Goal: Task Accomplishment & Management: Manage account settings

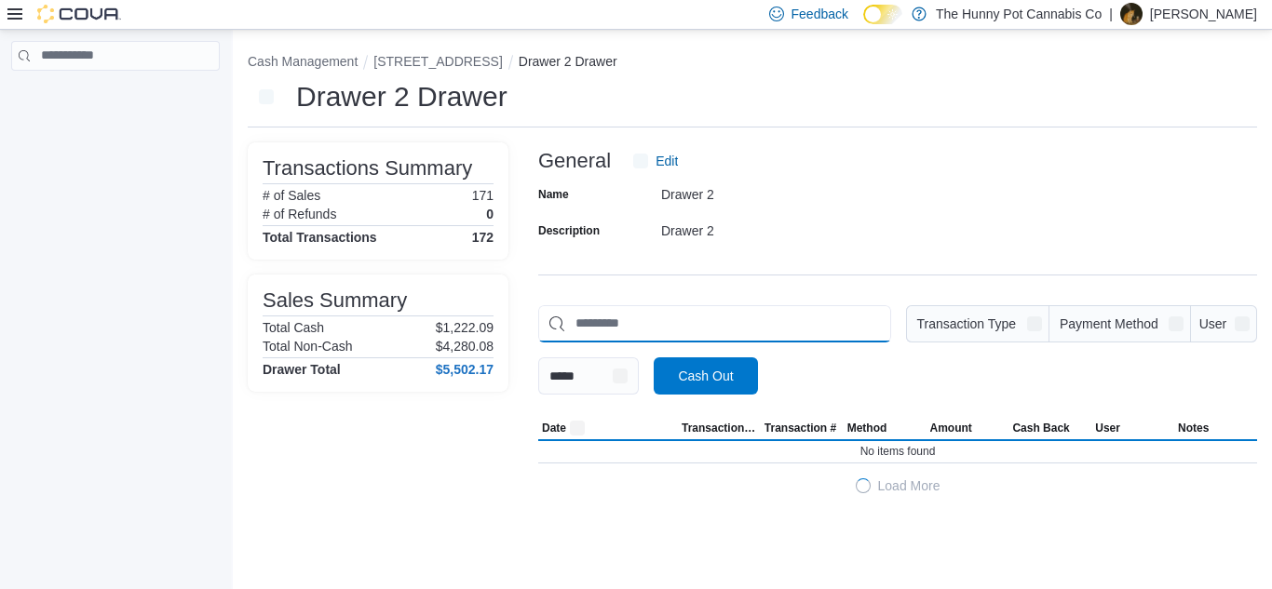
click at [743, 330] on input "This is a search bar. As you type, the results lower in the page will automatic…" at bounding box center [714, 323] width 353 height 37
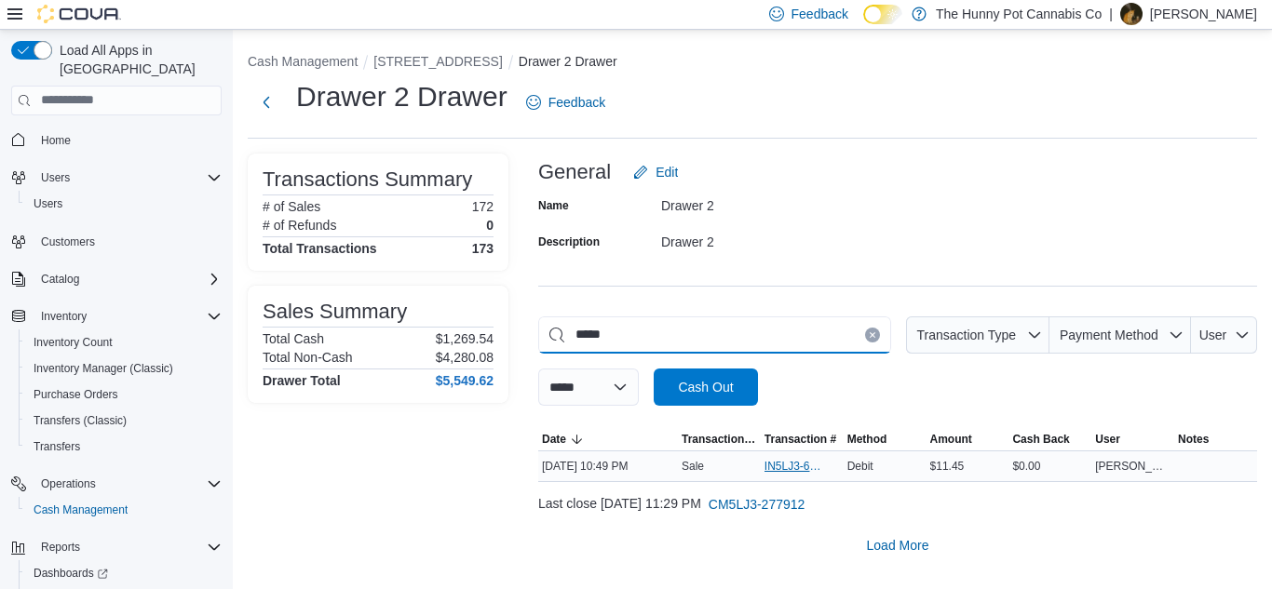
type input "*****"
click at [781, 461] on span "IN5LJ3-6146806" at bounding box center [793, 466] width 57 height 15
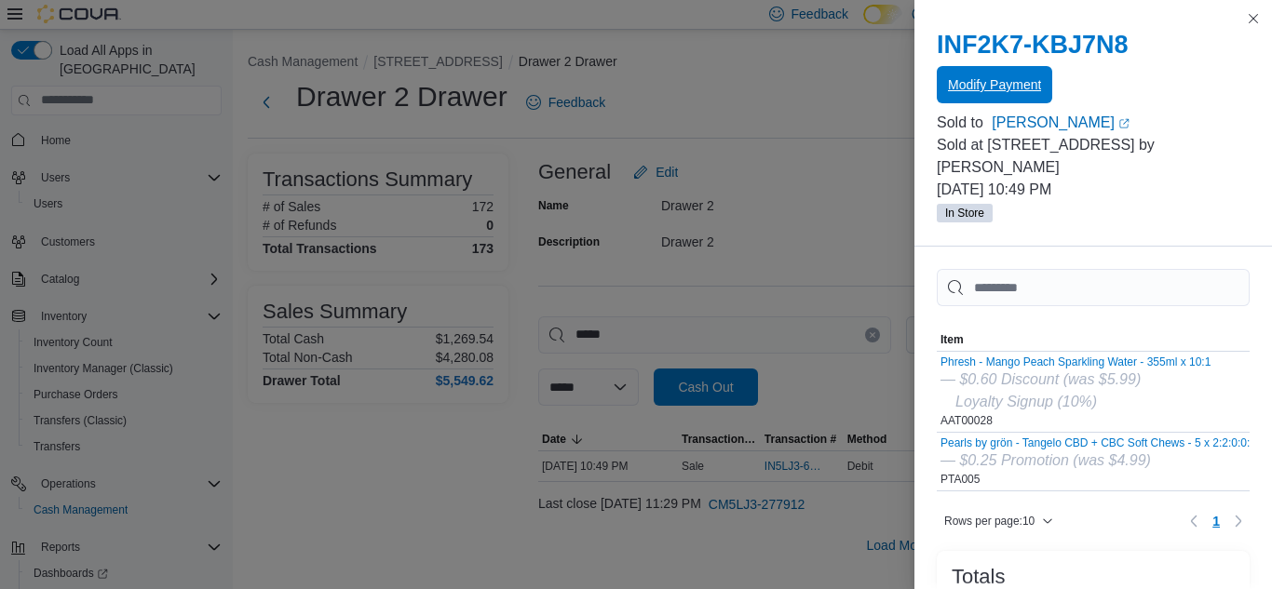
click at [983, 94] on span "Modify Payment" at bounding box center [994, 84] width 93 height 37
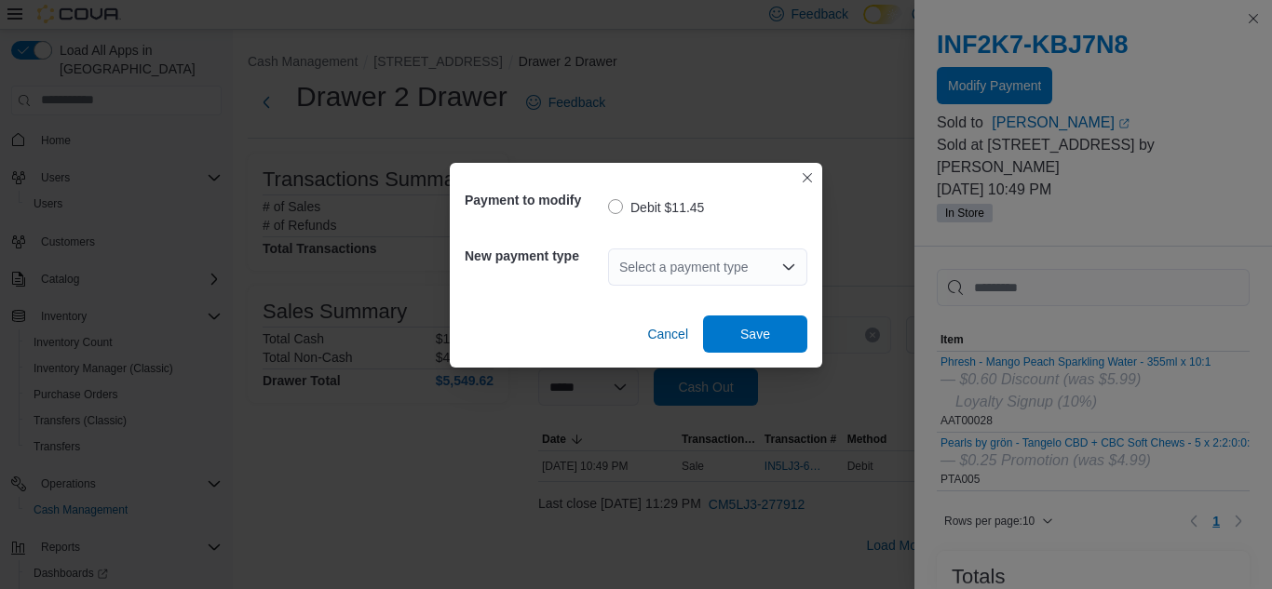
click at [675, 272] on div "Select a payment type" at bounding box center [707, 267] width 199 height 37
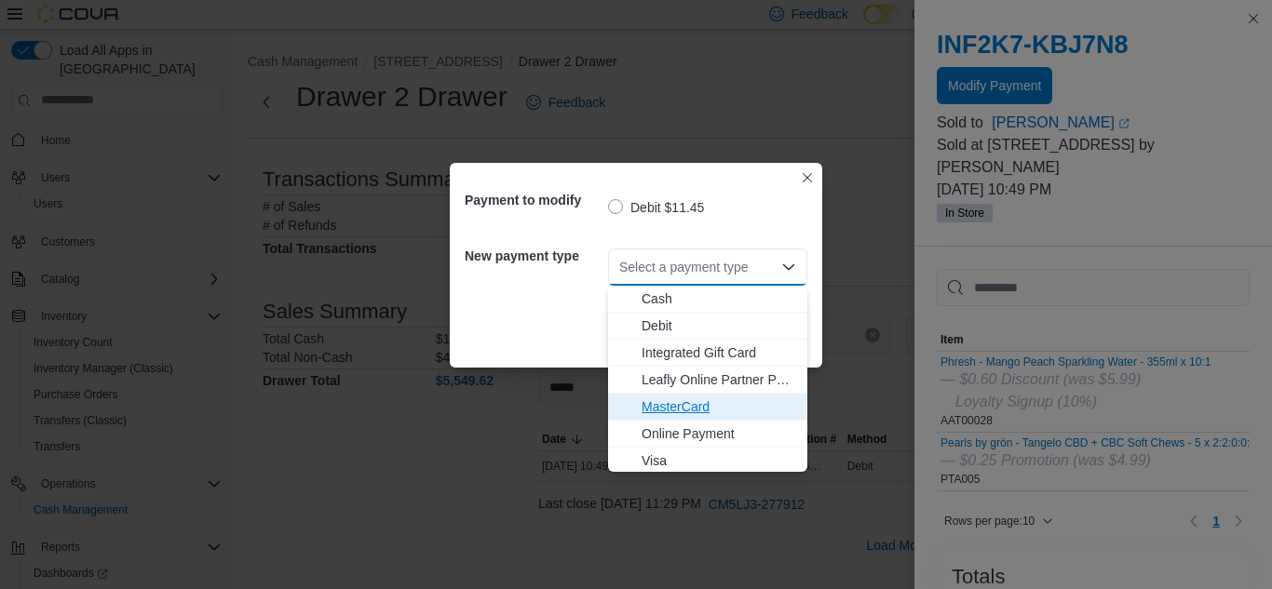
click at [672, 408] on span "MasterCard" at bounding box center [719, 407] width 155 height 19
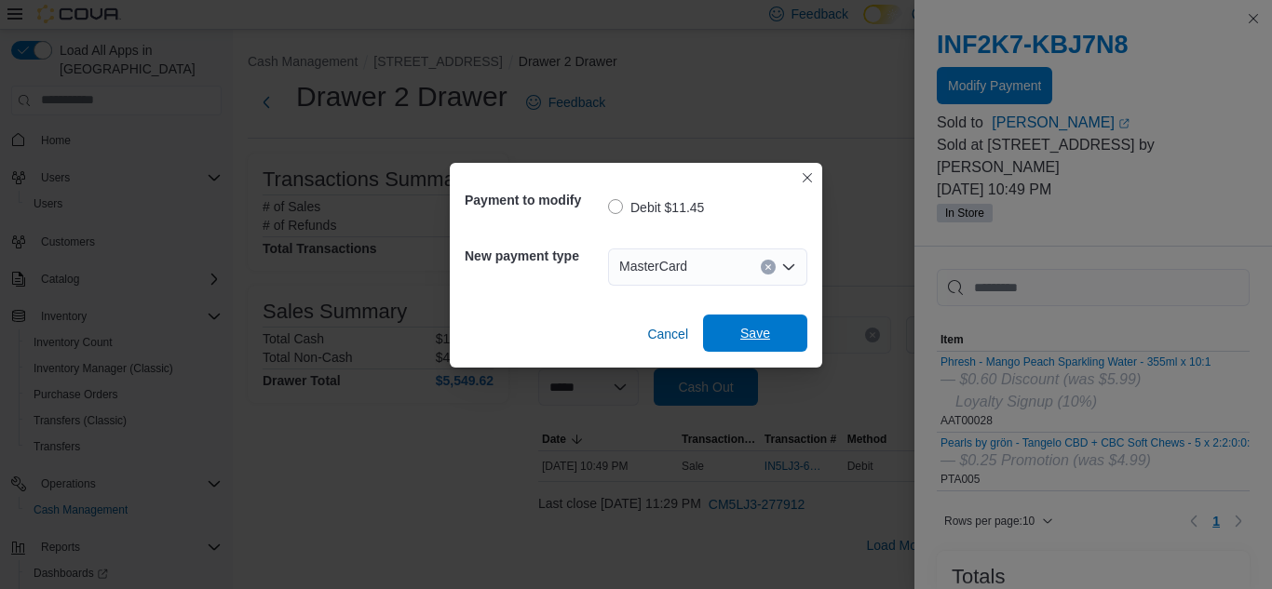
click at [724, 338] on span "Save" at bounding box center [755, 333] width 82 height 37
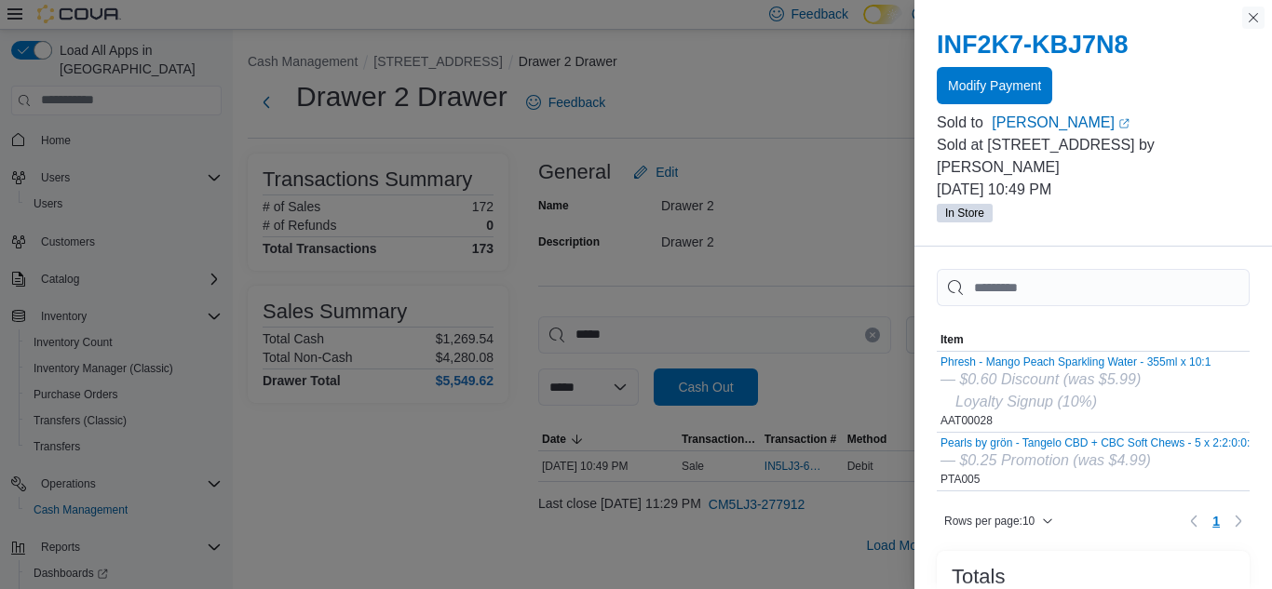
click at [1258, 20] on button "Close this dialog" at bounding box center [1253, 18] width 22 height 22
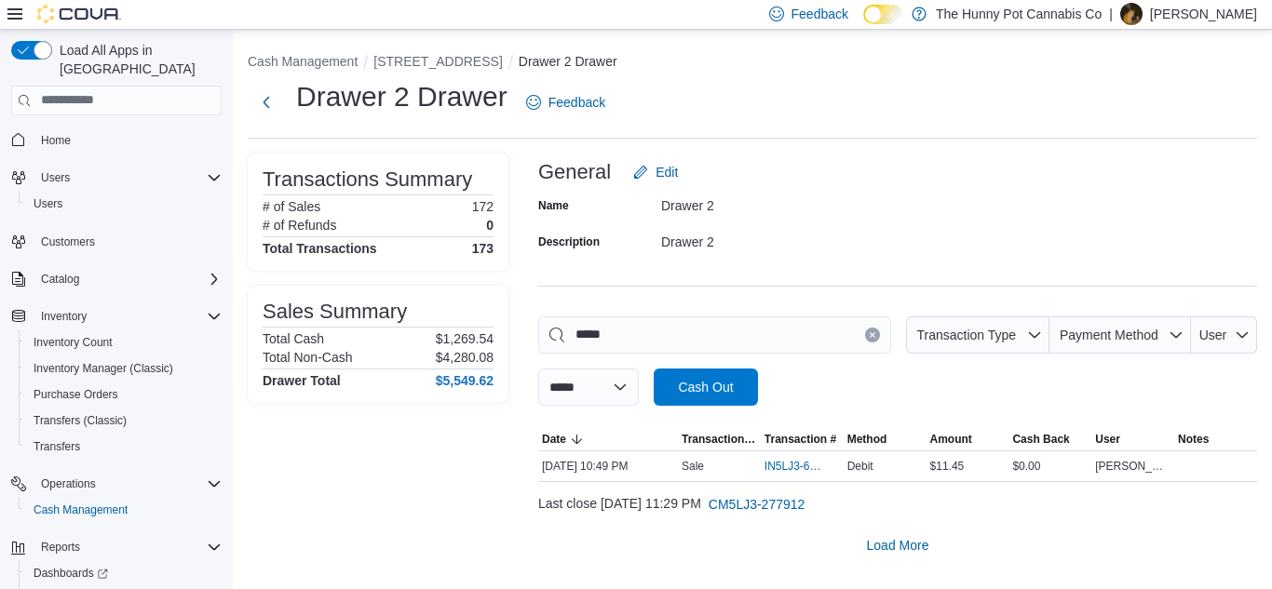
click at [869, 332] on icon "Clear input" at bounding box center [872, 335] width 7 height 7
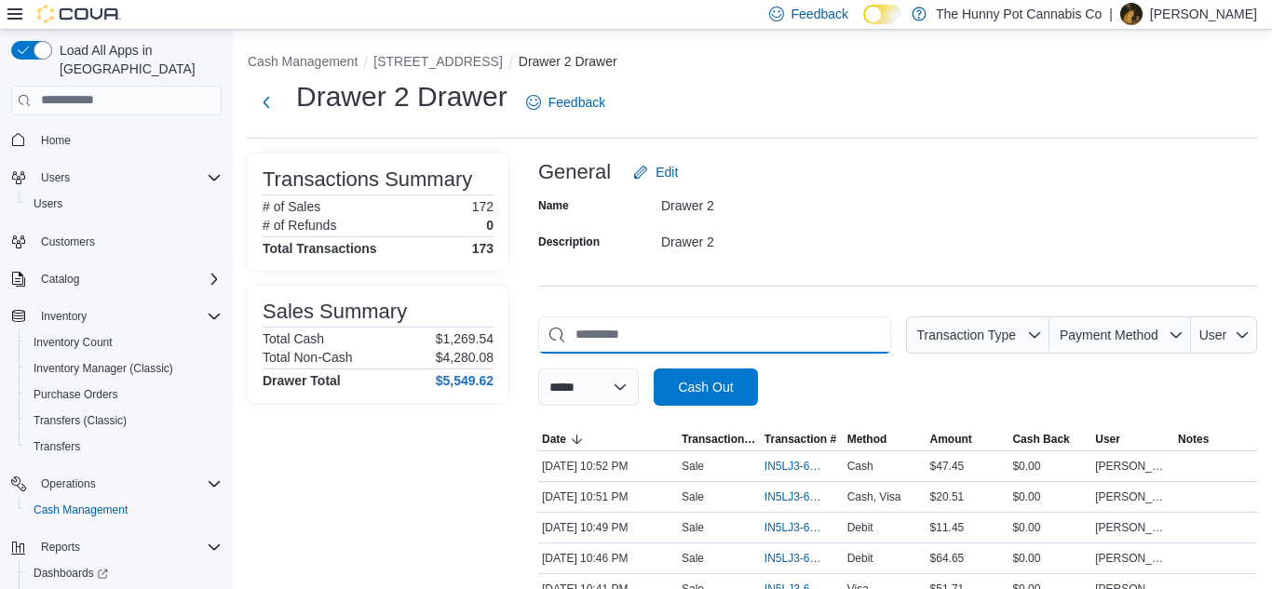
click at [760, 343] on input "This is a search bar. As you type, the results lower in the page will automatic…" at bounding box center [714, 335] width 353 height 37
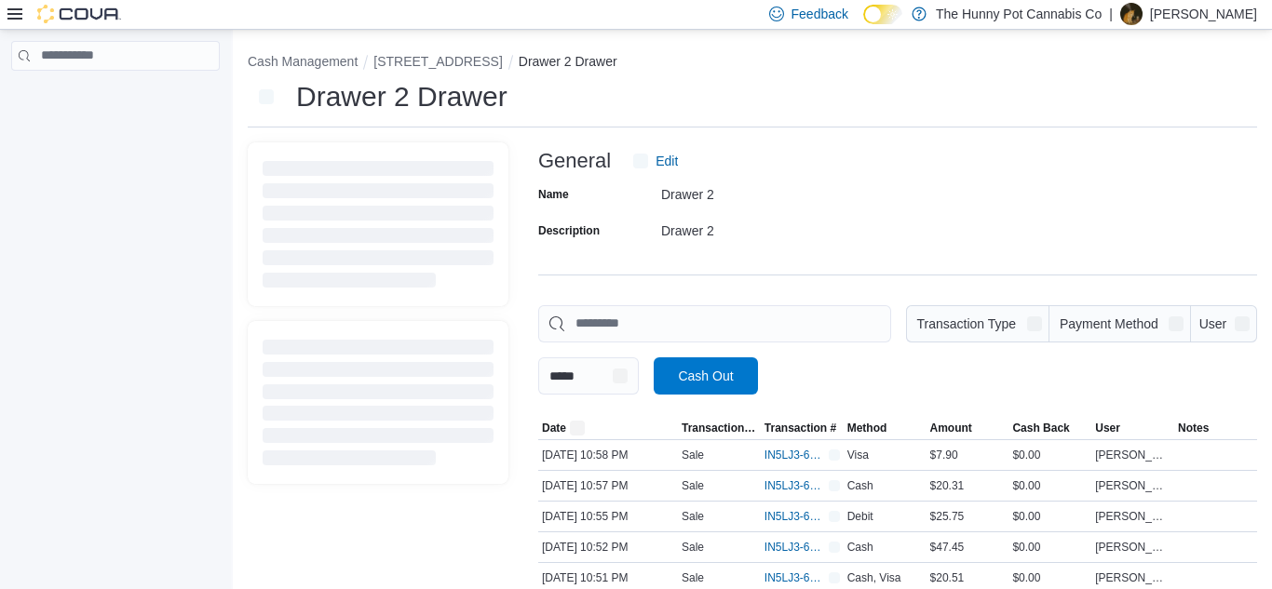
click at [620, 326] on input "This is a search bar. As you type, the results lower in the page will automatic…" at bounding box center [714, 323] width 353 height 37
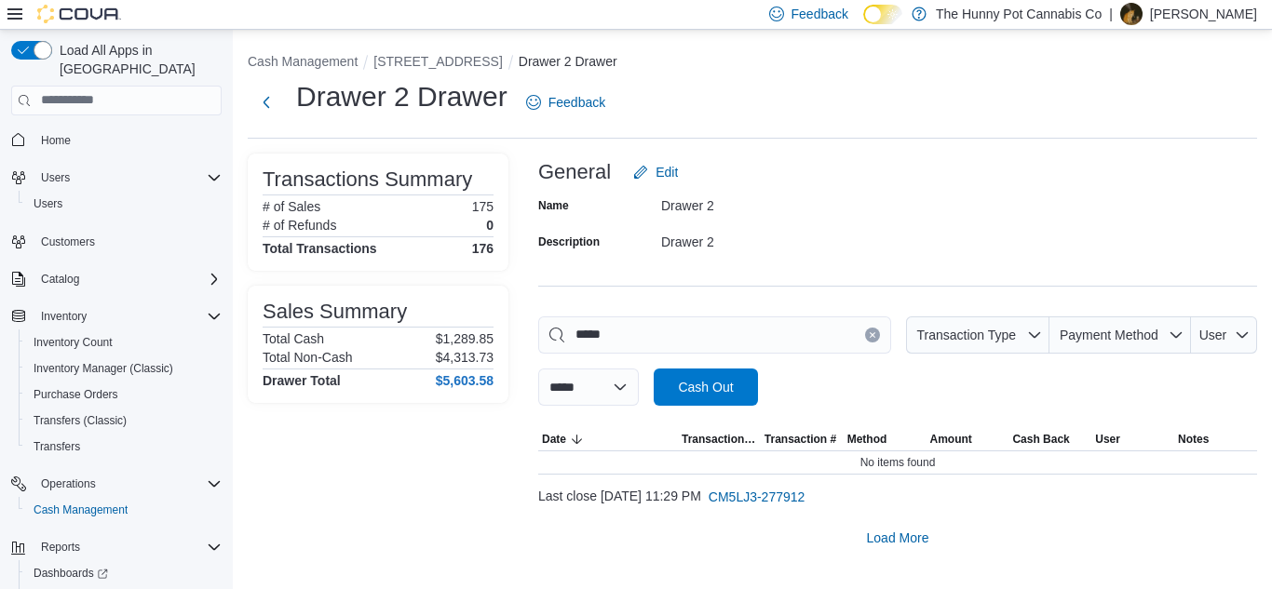
type input "*****"
click at [870, 334] on icon "Clear input" at bounding box center [872, 334] width 5 height 5
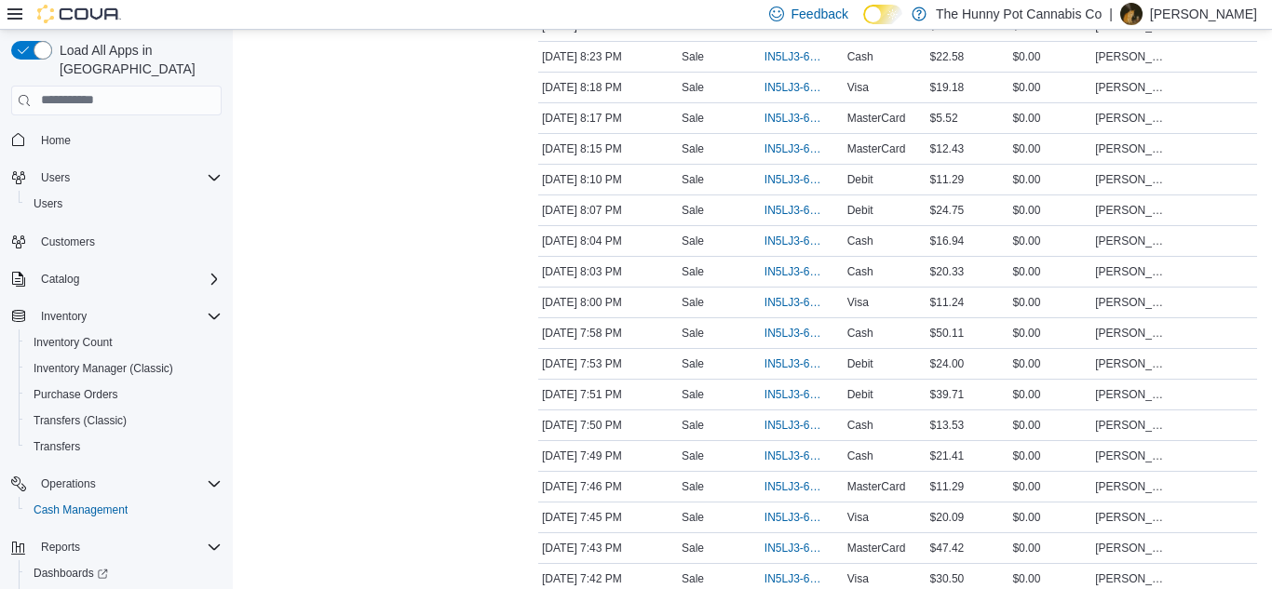
scroll to position [3032, 0]
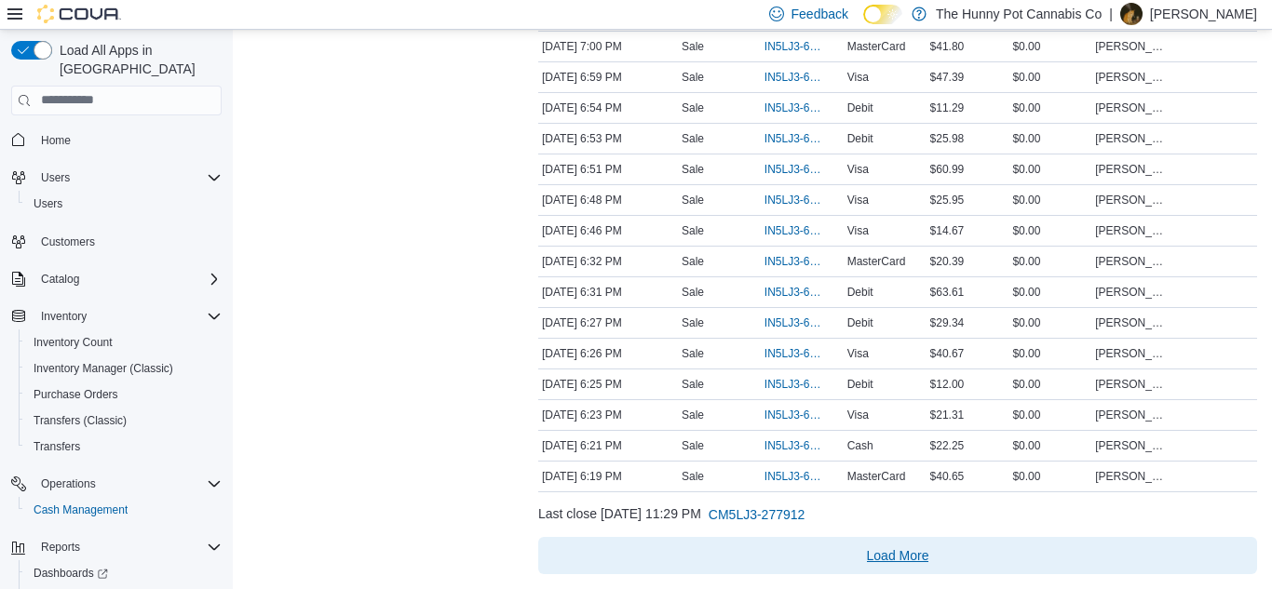
click at [904, 548] on span "Load More" at bounding box center [898, 556] width 62 height 19
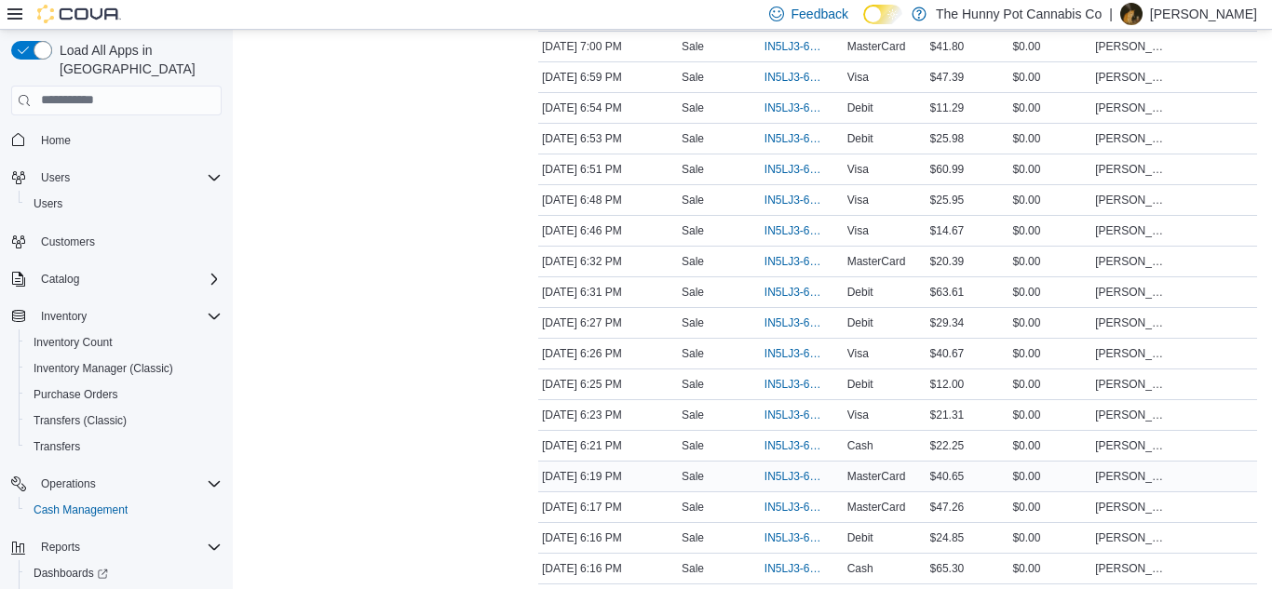
scroll to position [0, 0]
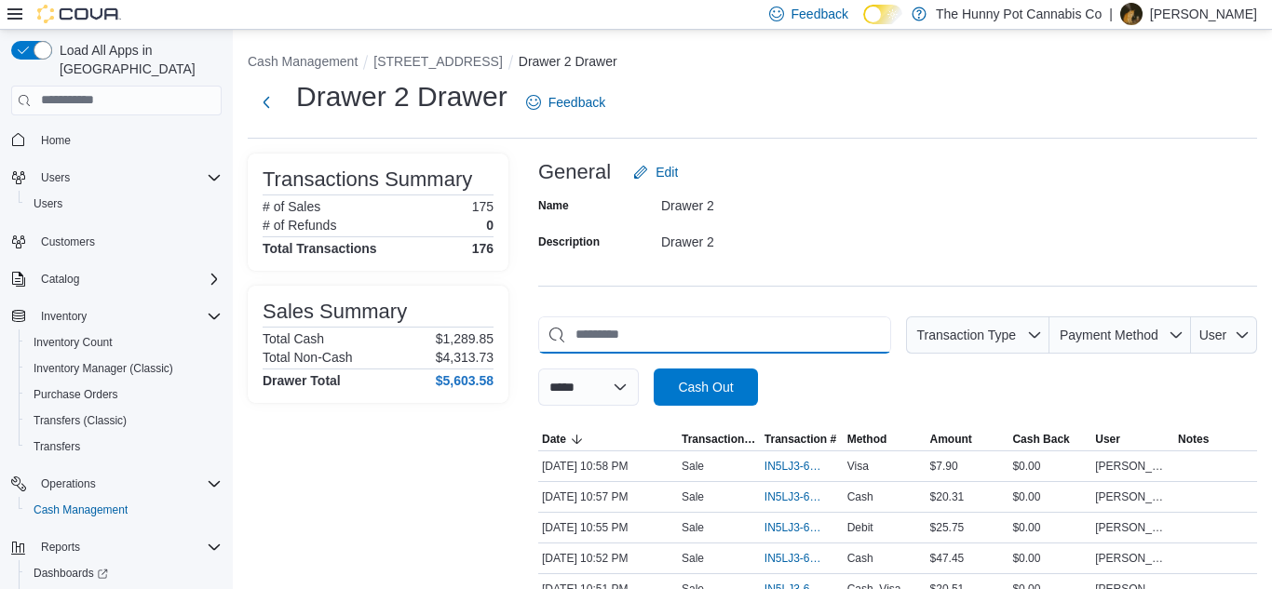
click at [625, 332] on input "This is a search bar. As you type, the results lower in the page will automatic…" at bounding box center [714, 335] width 353 height 37
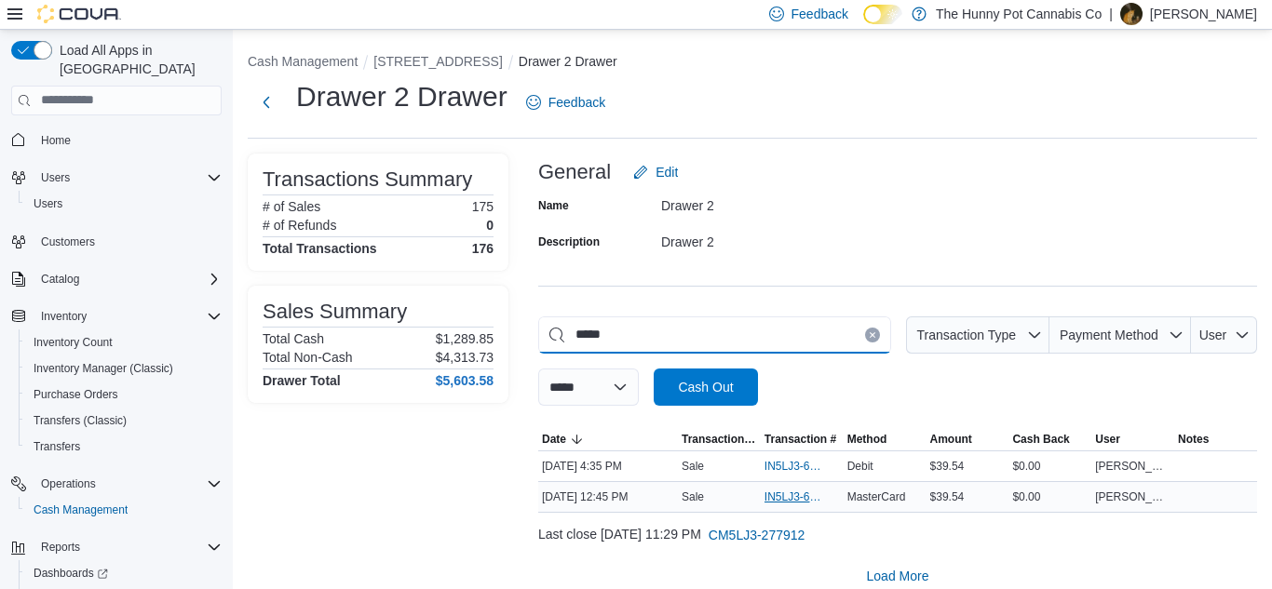
type input "*****"
click at [793, 496] on span "IN5LJ3-6140379" at bounding box center [793, 497] width 57 height 15
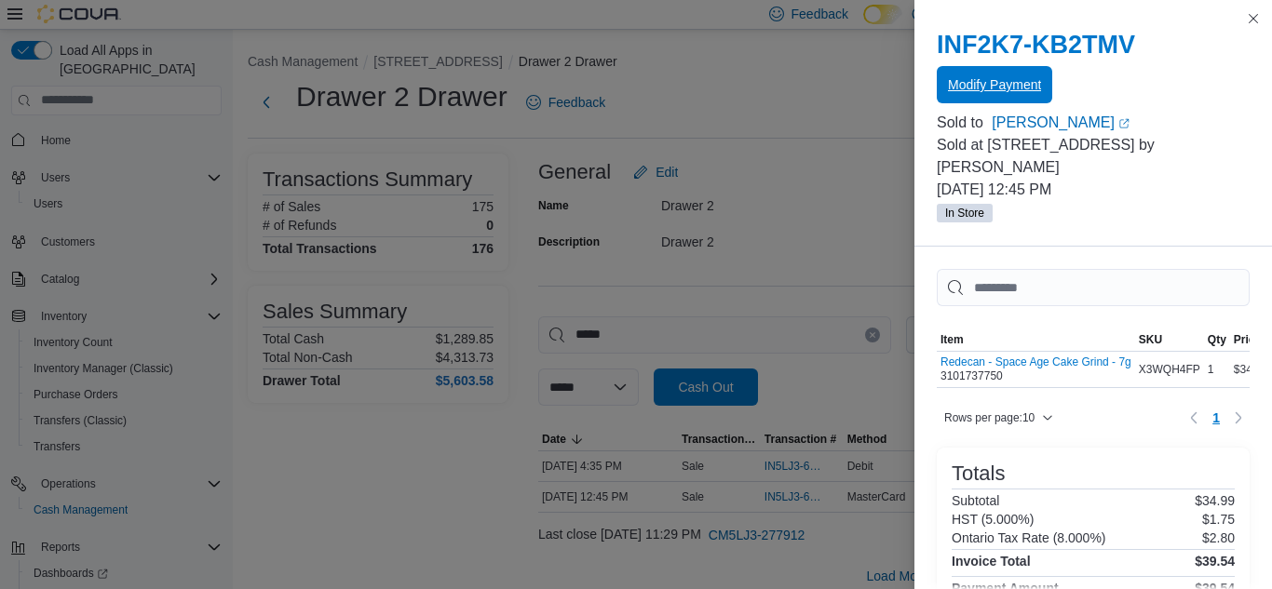
click at [1010, 83] on span "Modify Payment" at bounding box center [994, 84] width 93 height 19
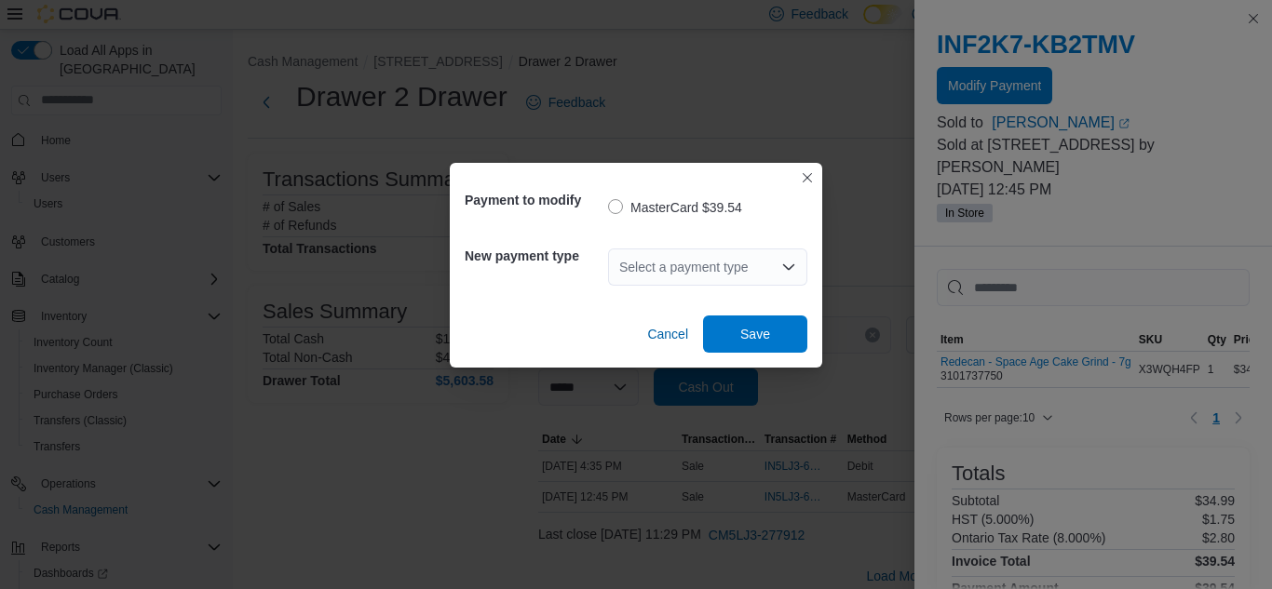
click at [714, 275] on div "Select a payment type" at bounding box center [707, 267] width 199 height 37
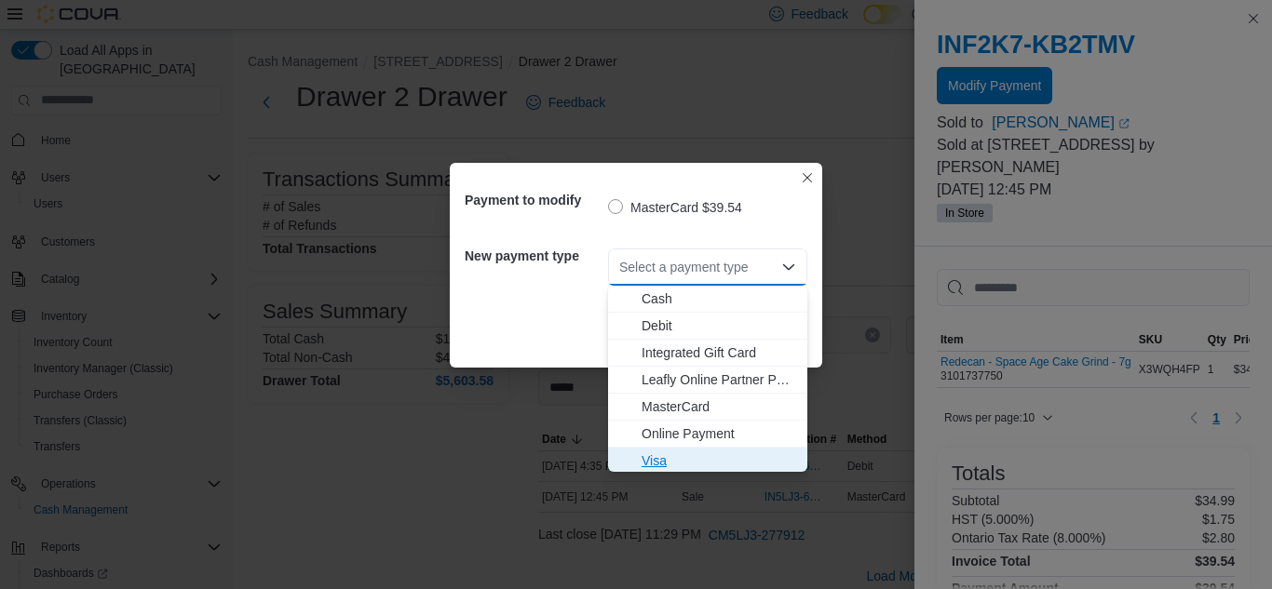
click at [690, 453] on span "Visa" at bounding box center [719, 461] width 155 height 19
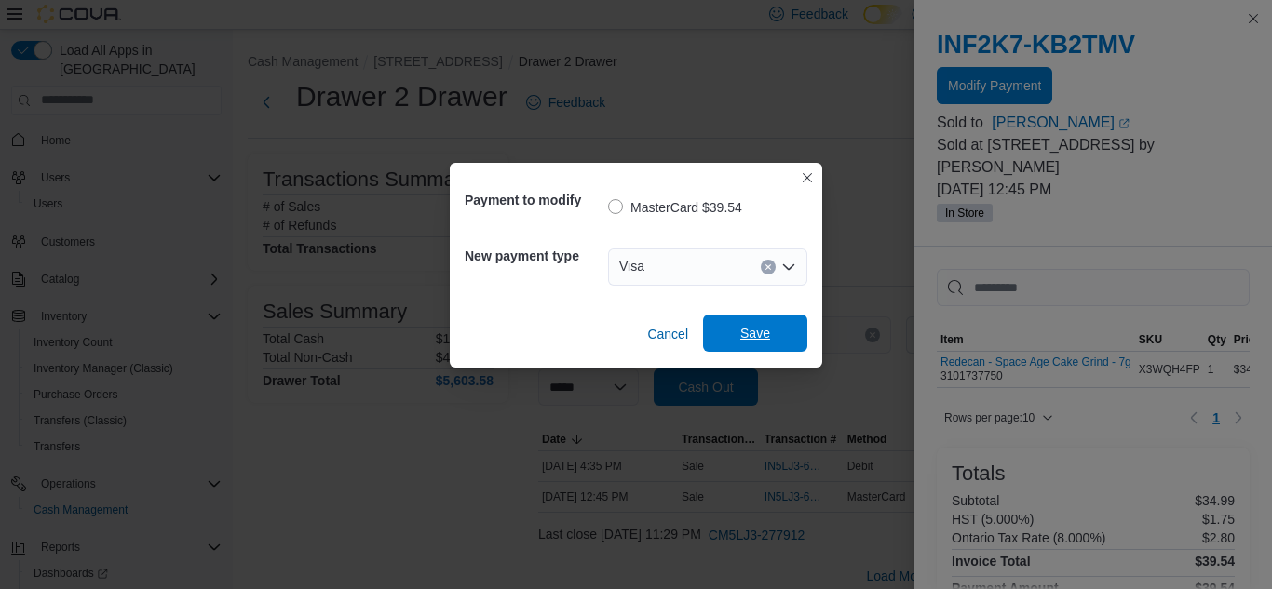
click at [751, 338] on span "Save" at bounding box center [755, 333] width 30 height 19
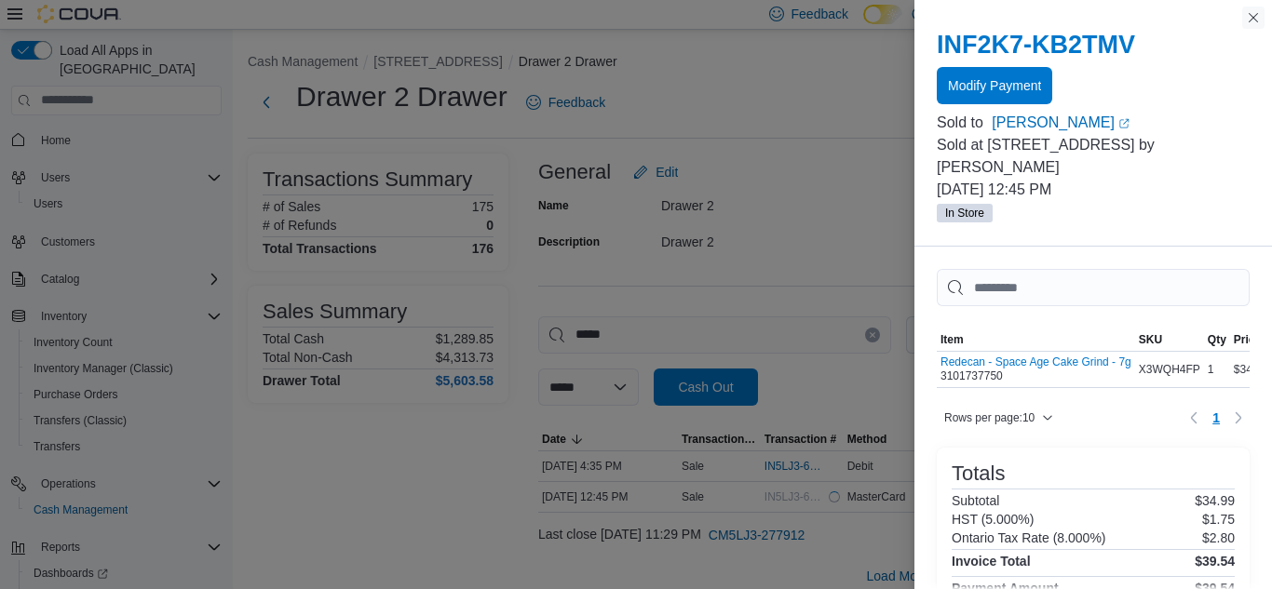
click at [1251, 15] on button "Close this dialog" at bounding box center [1253, 18] width 22 height 22
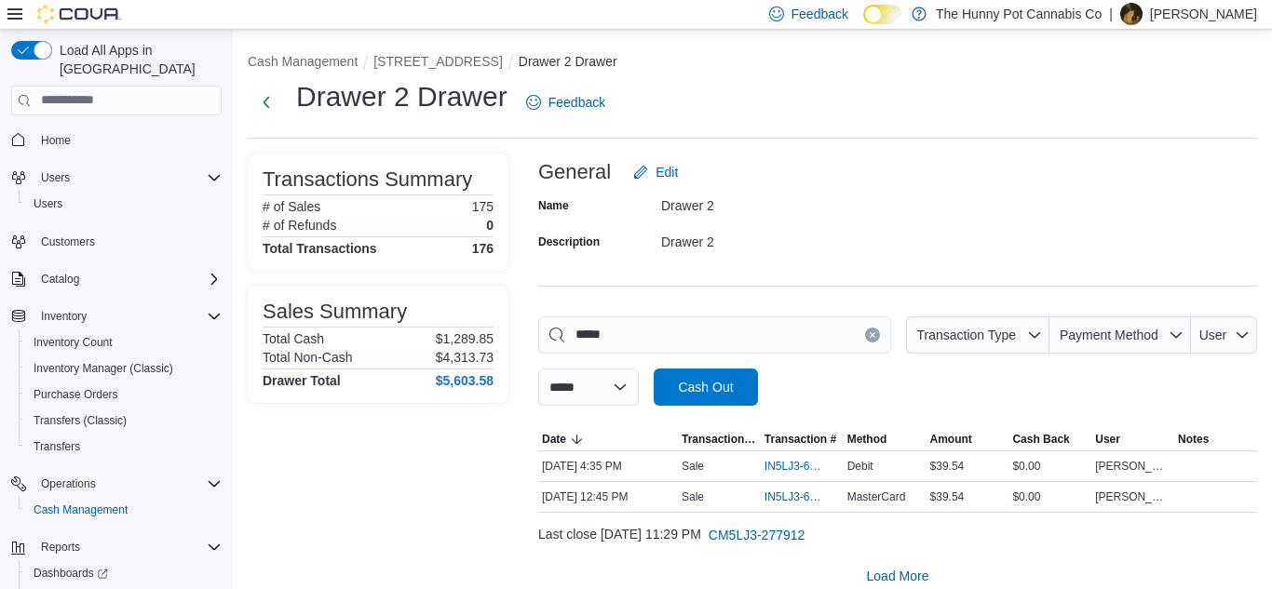
click at [1206, 7] on p "[PERSON_NAME]" at bounding box center [1203, 14] width 107 height 22
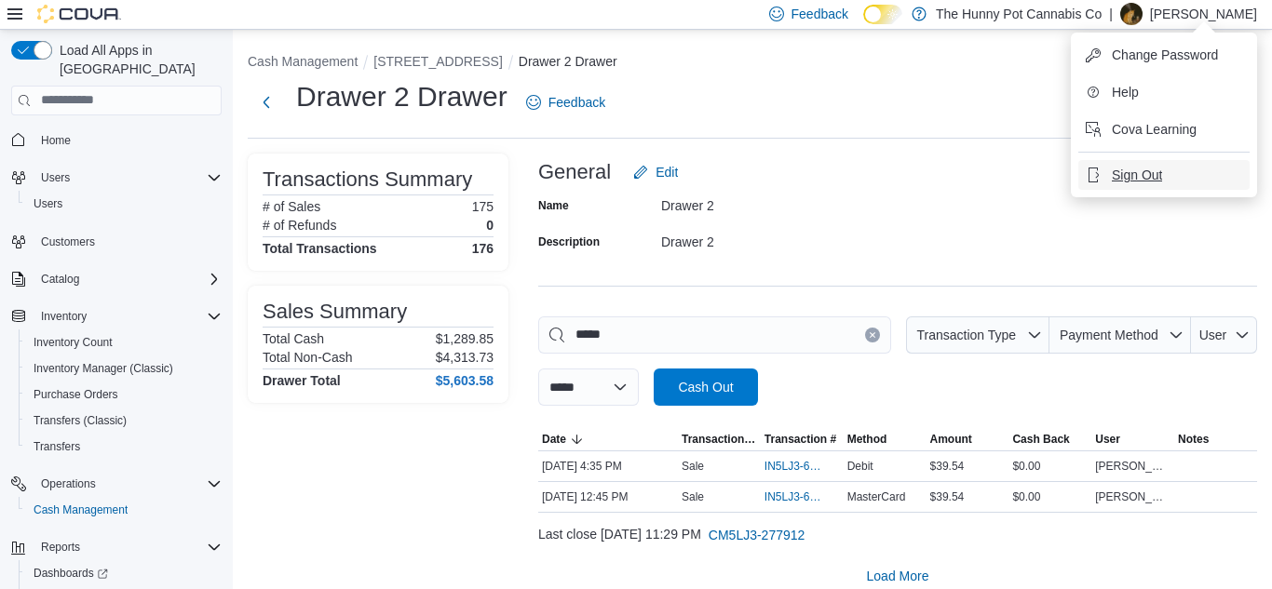
click at [1143, 169] on span "Sign Out" at bounding box center [1137, 175] width 50 height 19
